Goal: Information Seeking & Learning: Learn about a topic

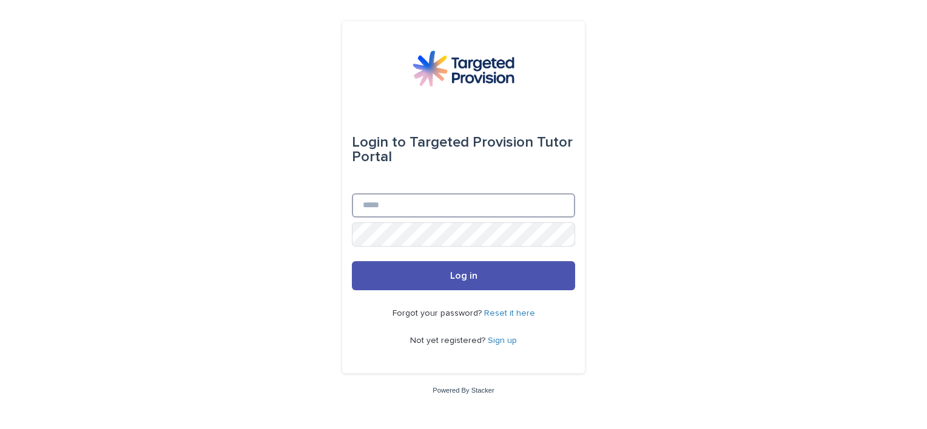
click at [395, 206] on input "Email" at bounding box center [463, 206] width 223 height 24
type input "**********"
click at [378, 214] on input "Email" at bounding box center [463, 206] width 223 height 24
type input "**********"
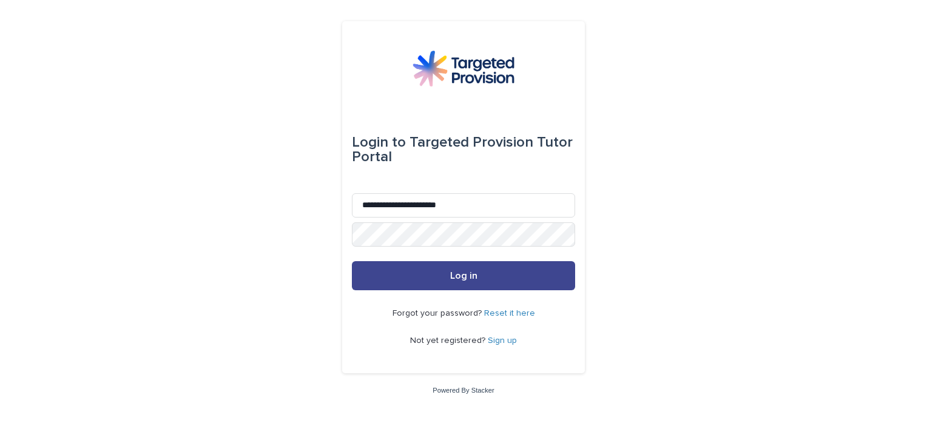
click at [497, 274] on button "Log in" at bounding box center [463, 275] width 223 height 29
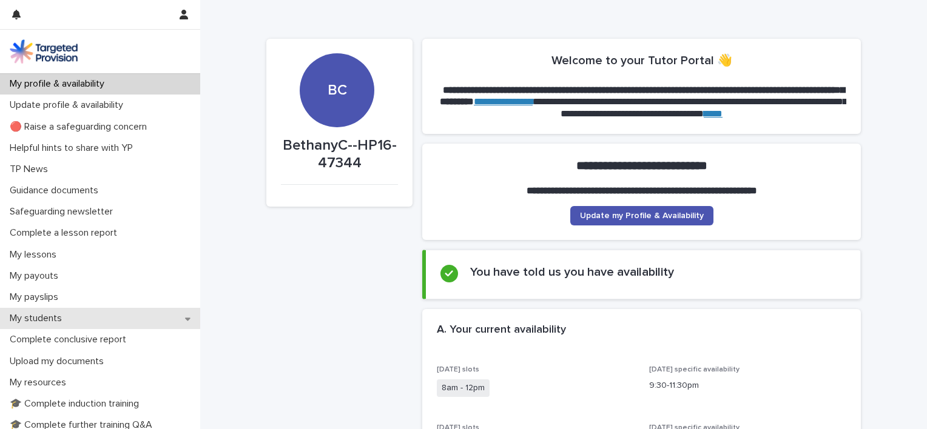
click at [36, 319] on p "My students" at bounding box center [38, 319] width 67 height 12
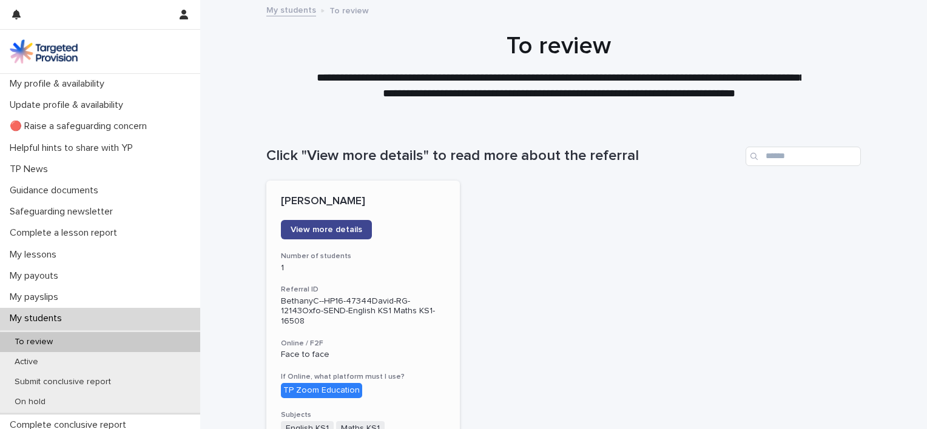
click at [327, 229] on span "View more details" at bounding box center [327, 230] width 72 height 8
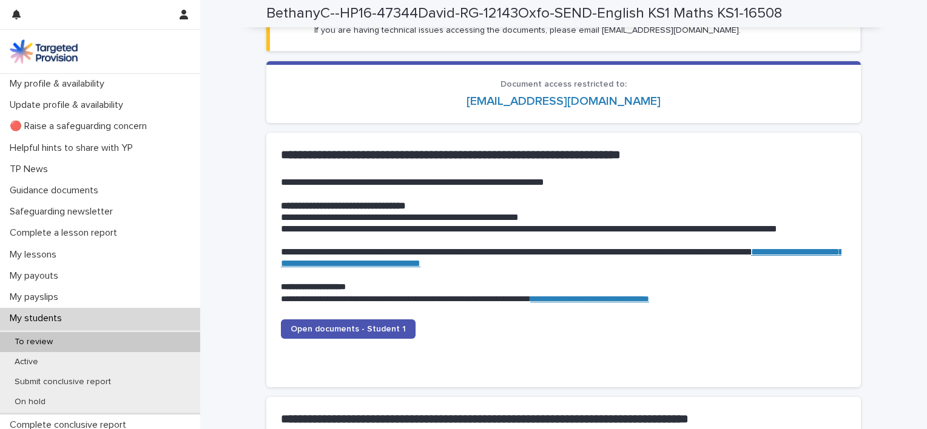
scroll to position [1156, 0]
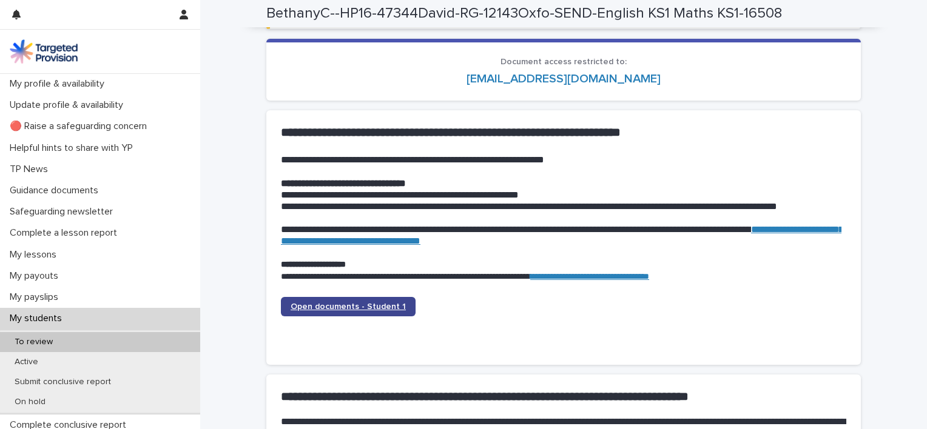
click at [343, 308] on span "Open documents - Student 1" at bounding box center [348, 307] width 115 height 8
drag, startPoint x: 343, startPoint y: 308, endPoint x: 419, endPoint y: 87, distance: 234.0
click at [419, 87] on section "Document access restricted to: bethanymcallow@gmail.com" at bounding box center [563, 70] width 594 height 62
